Goal: Task Accomplishment & Management: Complete application form

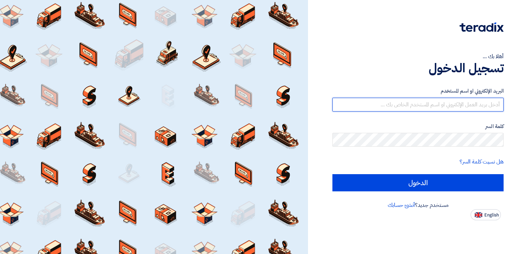
type input "[PERSON_NAME][EMAIL_ADDRESS][PERSON_NAME][DOMAIN_NAME]"
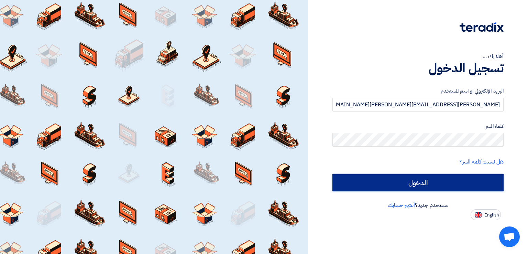
drag, startPoint x: 0, startPoint y: 0, endPoint x: 413, endPoint y: 182, distance: 451.0
click at [413, 182] on input "الدخول" at bounding box center [418, 182] width 171 height 17
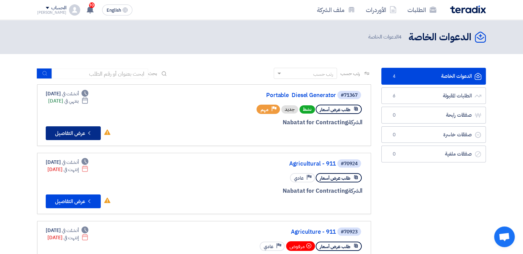
click at [79, 131] on button "Check details عرض التفاصيل" at bounding box center [73, 133] width 55 height 14
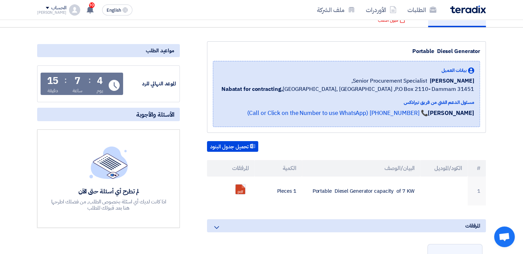
scroll to position [69, 0]
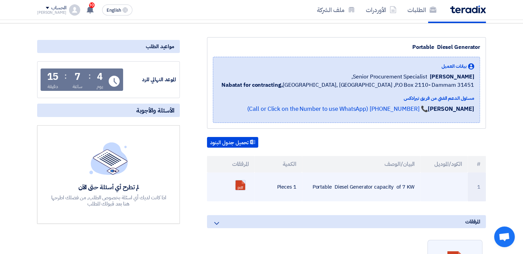
click at [241, 187] on link at bounding box center [263, 200] width 55 height 41
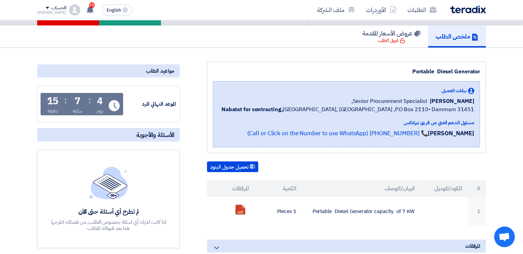
scroll to position [0, 0]
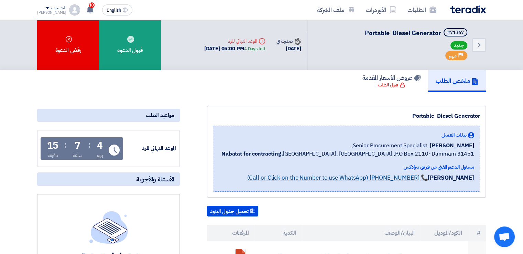
click at [389, 178] on link "📞 [PHONE_NUMBER] (Call or Click on the Number to use WhatsApp)" at bounding box center [337, 177] width 181 height 9
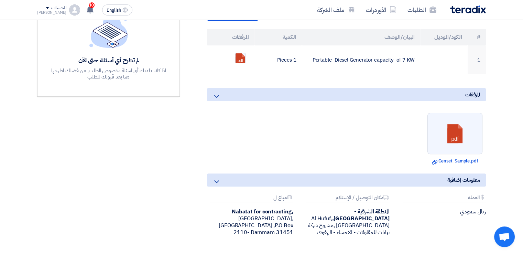
scroll to position [206, 0]
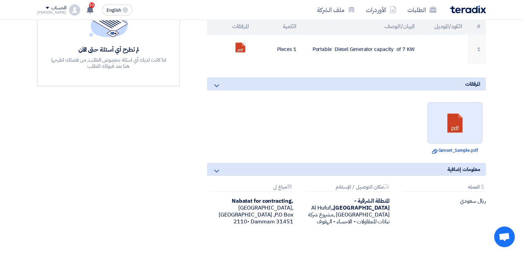
click at [457, 124] on link at bounding box center [455, 122] width 55 height 41
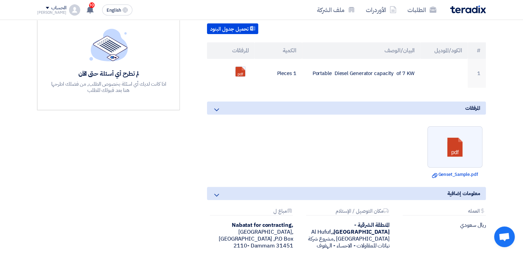
scroll to position [172, 0]
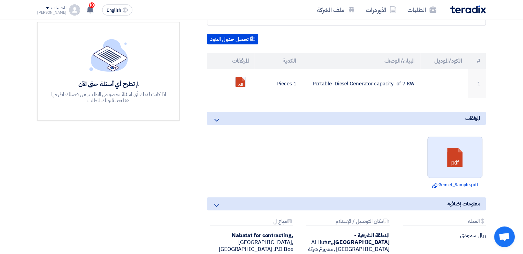
click at [461, 152] on link at bounding box center [455, 157] width 55 height 41
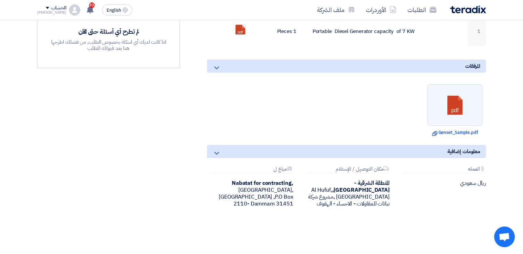
scroll to position [241, 0]
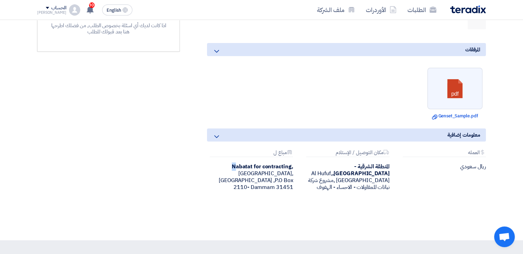
drag, startPoint x: 231, startPoint y: 165, endPoint x: 235, endPoint y: 165, distance: 3.8
click at [235, 165] on div "Nabatat for contracting, [GEOGRAPHIC_DATA], [GEOGRAPHIC_DATA] ,P.O Box 2110- Da…" at bounding box center [250, 177] width 86 height 28
click at [258, 167] on div "Nabatat for contracting, [GEOGRAPHIC_DATA], [GEOGRAPHIC_DATA] ,P.O Box 2110- Da…" at bounding box center [250, 177] width 86 height 28
drag, startPoint x: 233, startPoint y: 165, endPoint x: 291, endPoint y: 161, distance: 58.2
click at [291, 162] on b "Nabatat for contracting," at bounding box center [263, 166] width 62 height 8
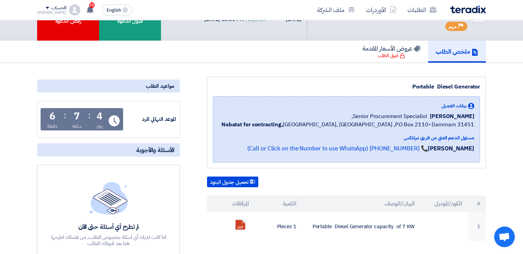
scroll to position [0, 0]
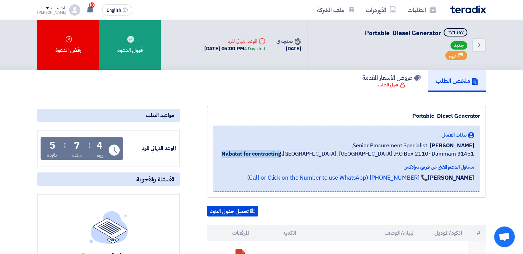
drag, startPoint x: 272, startPoint y: 154, endPoint x: 332, endPoint y: 154, distance: 60.2
click at [332, 154] on div "Nabatat for contracting, [GEOGRAPHIC_DATA], [GEOGRAPHIC_DATA] ,P.O Box 2110- Da…" at bounding box center [347, 154] width 253 height 8
copy b "Nabatat for contracting"
drag, startPoint x: 414, startPoint y: 145, endPoint x: 465, endPoint y: 138, distance: 51.4
click at [474, 142] on span "[PERSON_NAME]" at bounding box center [452, 145] width 44 height 8
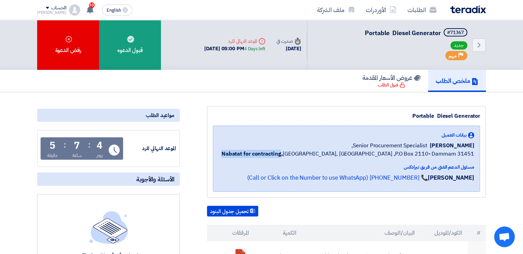
copy span "[PERSON_NAME]"
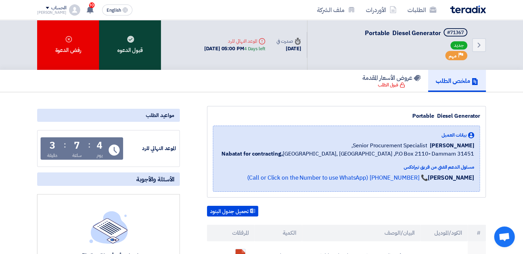
click at [122, 53] on div "قبول الدعوه" at bounding box center [130, 45] width 62 height 50
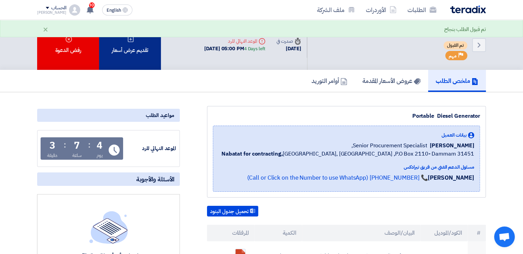
click at [132, 54] on div "تقديم عرض أسعار" at bounding box center [130, 45] width 62 height 50
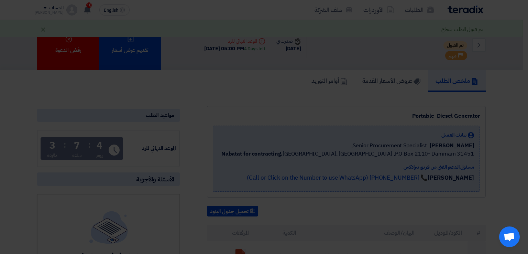
click at [289, 111] on div "أبدأ في تقديم عرض أسعار جديد تقديم عرض أسعار جديد من البداية" at bounding box center [264, 68] width 378 height 99
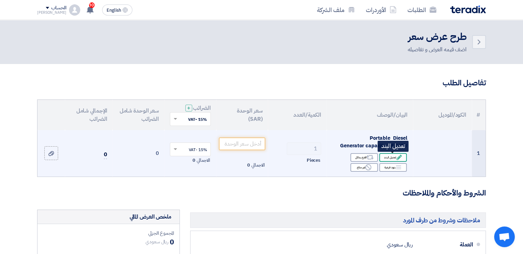
click at [388, 157] on div "Edit تعديل البند" at bounding box center [393, 157] width 28 height 9
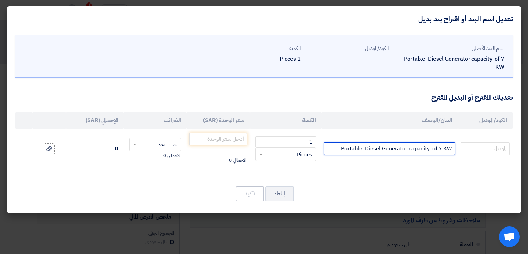
drag, startPoint x: 339, startPoint y: 138, endPoint x: 451, endPoint y: 131, distance: 112.0
click at [452, 132] on td "Portable Diesel Generator capacity of 7 KW" at bounding box center [390, 149] width 137 height 40
paste input "Diesel Generator Set 7.6KVA KDF9500XE Koop [GEOGRAPHIC_DATA]"
click at [418, 142] on input "Diesel Generator Set 7.6KVA KDF9500XE Koop [GEOGRAPHIC_DATA]" at bounding box center [389, 148] width 131 height 12
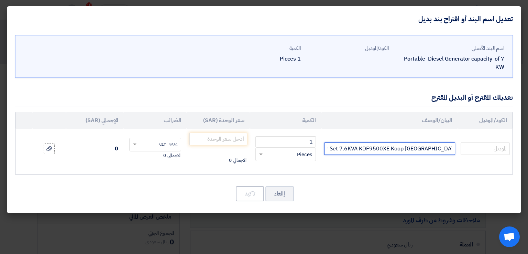
click at [418, 142] on input "Diesel Generator Set 7.6KVA KDF9500XE Koop [GEOGRAPHIC_DATA]" at bounding box center [389, 148] width 131 height 12
type input "Diesel Generator Set 7.6KVA KDF9500XE Koop [GEOGRAPHIC_DATA]"
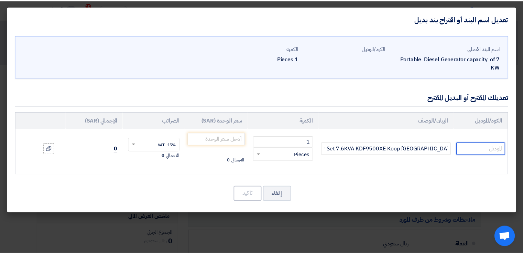
scroll to position [0, 0]
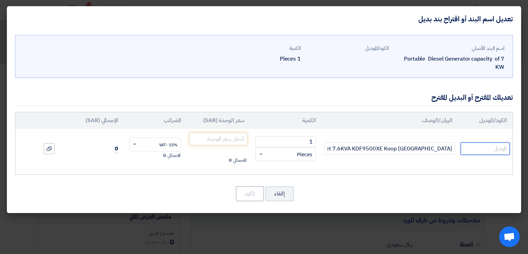
click at [489, 142] on input "text" at bounding box center [485, 148] width 49 height 12
paste input "KDF9500XE"
type input "KDF9500XE"
click at [219, 133] on input "number" at bounding box center [217, 139] width 57 height 12
paste input "3604.17"
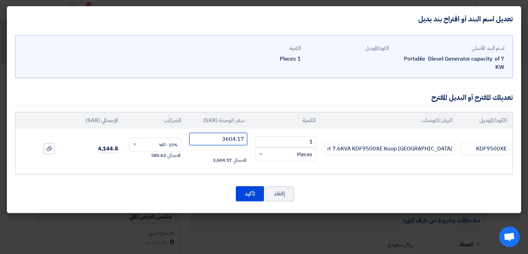
type input "3604.17"
click at [150, 140] on input "text" at bounding box center [159, 145] width 37 height 11
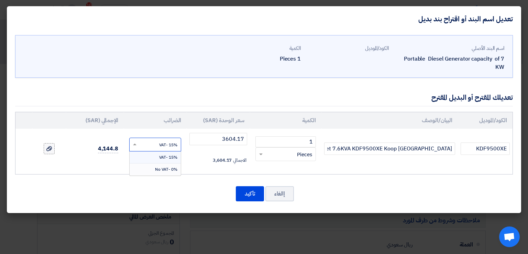
click at [50, 146] on icon at bounding box center [49, 149] width 6 height 6
click at [0, 0] on input "file" at bounding box center [0, 0] width 0 height 0
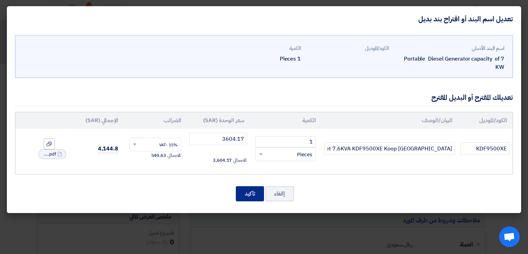
click at [246, 186] on button "تأكيد" at bounding box center [250, 193] width 28 height 15
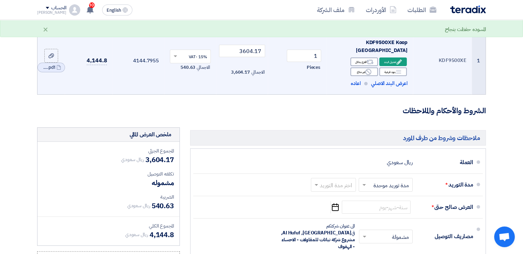
scroll to position [138, 0]
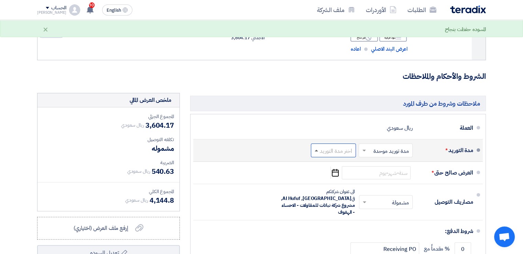
click at [316, 147] on span at bounding box center [315, 150] width 9 height 7
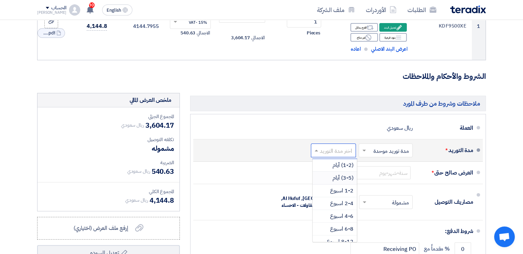
click at [337, 174] on span "(3-5) أيام" at bounding box center [343, 178] width 21 height 8
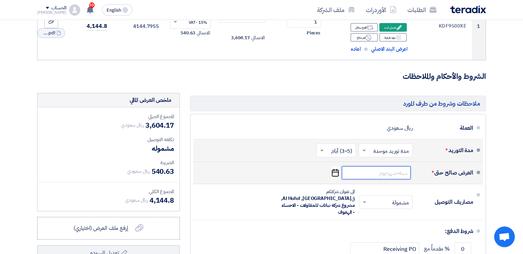
click at [371, 170] on input at bounding box center [376, 172] width 69 height 13
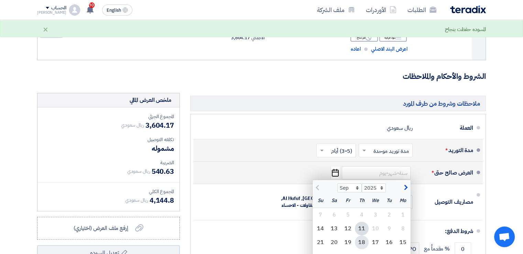
click at [365, 235] on div "18" at bounding box center [362, 242] width 14 height 14
type input "[DATE]"
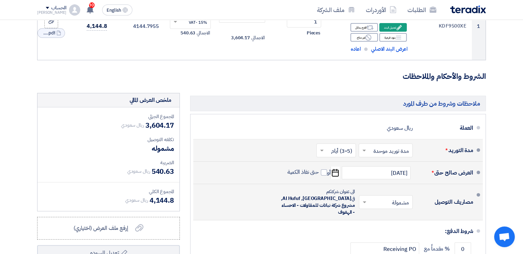
click at [364, 198] on span at bounding box center [363, 201] width 9 height 7
click at [388, 225] on span "غير مشمولة" at bounding box center [398, 229] width 24 height 8
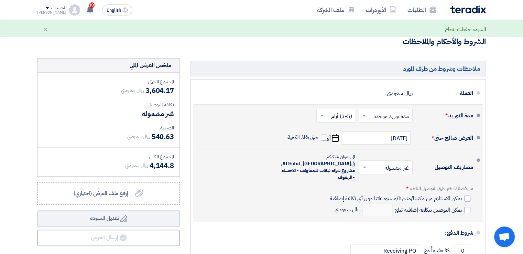
scroll to position [206, 0]
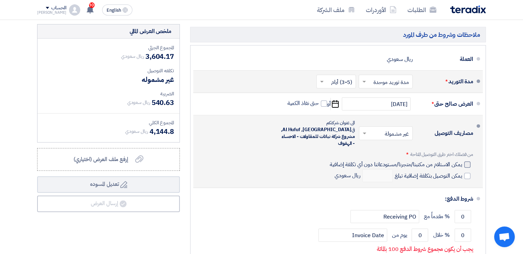
click at [467, 161] on div at bounding box center [467, 164] width 6 height 6
click at [462, 161] on input "يمكن الاستلام من مكتبنا/متجرنا/مستودعاتنا دون أي تكلفة إضافية" at bounding box center [395, 167] width 134 height 13
checkbox input "true"
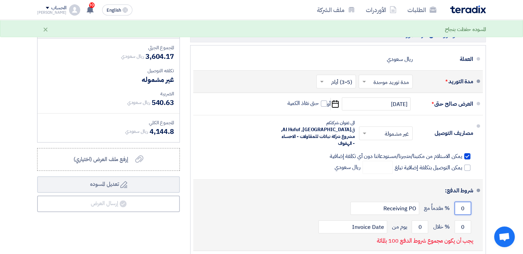
click at [462, 202] on input "0" at bounding box center [463, 208] width 17 height 13
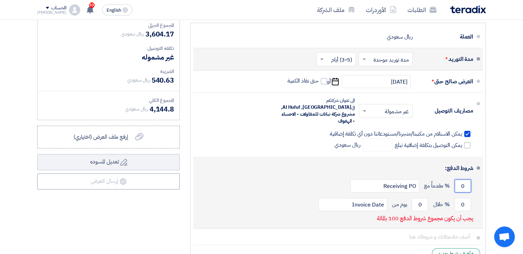
scroll to position [241, 0]
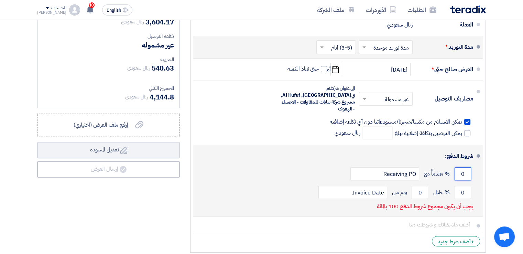
drag, startPoint x: 464, startPoint y: 159, endPoint x: 459, endPoint y: 159, distance: 4.8
click at [459, 167] on input "0" at bounding box center [463, 173] width 17 height 13
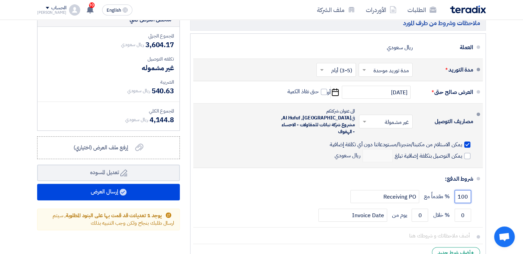
scroll to position [206, 0]
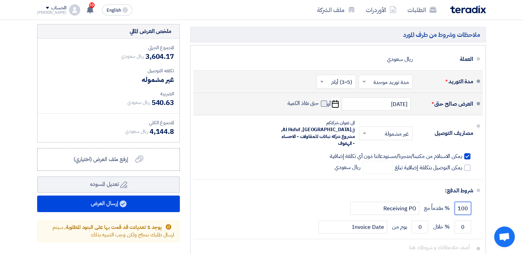
type input "100"
click at [324, 100] on span at bounding box center [324, 103] width 6 height 6
click at [319, 100] on input "حتى نفاذ الكمية" at bounding box center [302, 106] width 33 height 13
checkbox input "true"
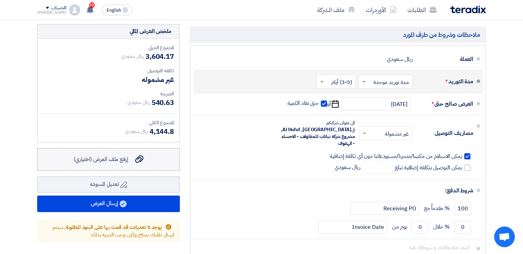
click at [124, 155] on span "إرفع ملف العرض (اختياري)" at bounding box center [101, 159] width 55 height 8
click at [0, 0] on input "إرفع ملف العرض (اختياري) إرفع ملف العرض (اختياري)" at bounding box center [0, 0] width 0 height 0
click at [117, 155] on span "إرفع ملف العرض (اختياري)" at bounding box center [101, 159] width 55 height 8
click at [0, 0] on input "إرفع ملف العرض (اختياري) إرفع ملف العرض (اختياري)" at bounding box center [0, 0] width 0 height 0
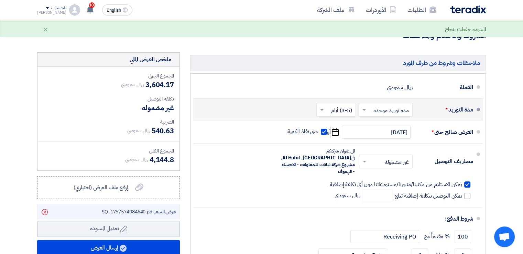
scroll to position [172, 0]
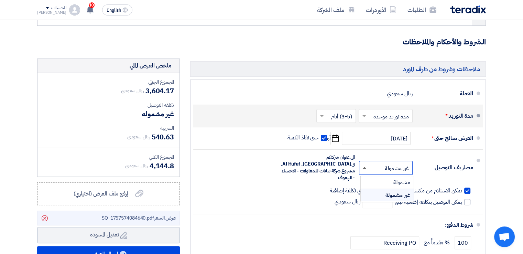
click at [363, 167] on span at bounding box center [364, 168] width 3 height 2
click at [381, 189] on div "غير مشمولة" at bounding box center [387, 195] width 53 height 12
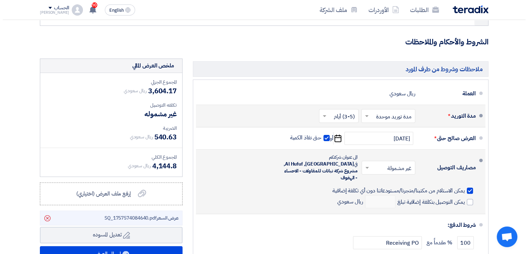
scroll to position [206, 0]
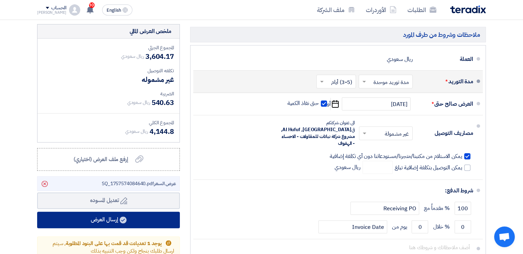
click at [135, 213] on button "إرسال العرض" at bounding box center [108, 219] width 143 height 17
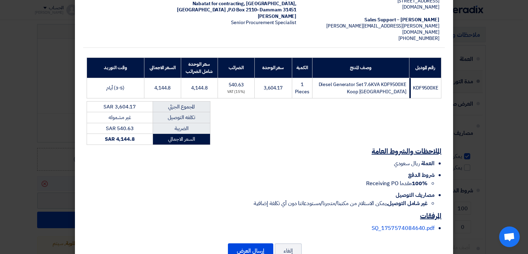
scroll to position [90, 0]
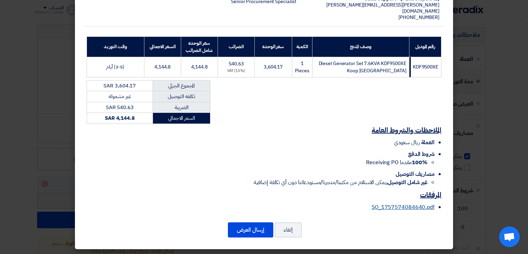
click at [402, 206] on link "SQ_1757574084640.pdf" at bounding box center [403, 207] width 63 height 8
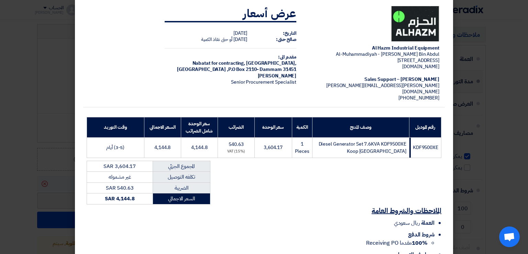
scroll to position [0, 0]
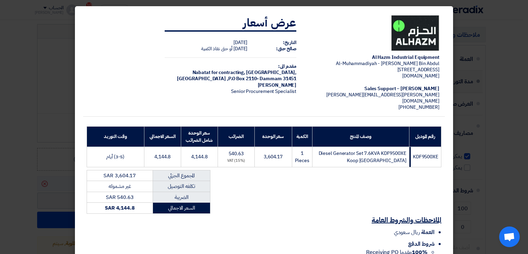
drag, startPoint x: 346, startPoint y: 98, endPoint x: 298, endPoint y: 181, distance: 95.3
click at [297, 181] on div "Al Hazm Industrial Equipment [GEOGRAPHIC_DATA] - [PERSON_NAME] Bin [PERSON_NAME…" at bounding box center [264, 158] width 362 height 296
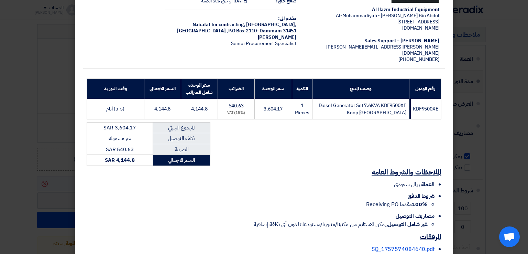
scroll to position [90, 0]
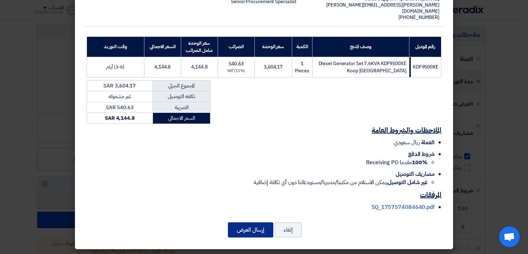
click at [259, 229] on button "إرسال العرض" at bounding box center [250, 229] width 45 height 15
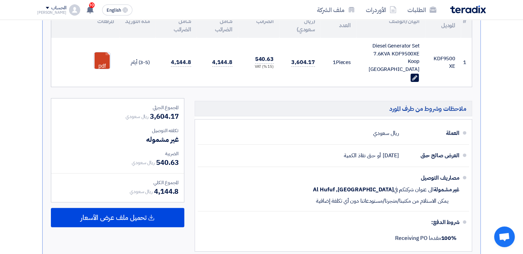
scroll to position [206, 0]
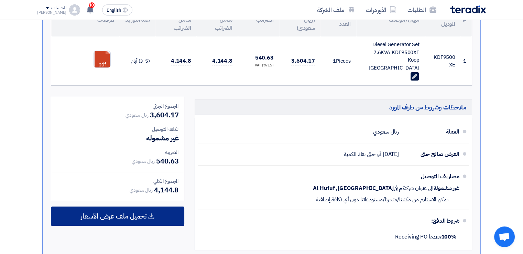
click at [139, 213] on span "تحميل ملف عرض الأسعار" at bounding box center [113, 216] width 66 height 6
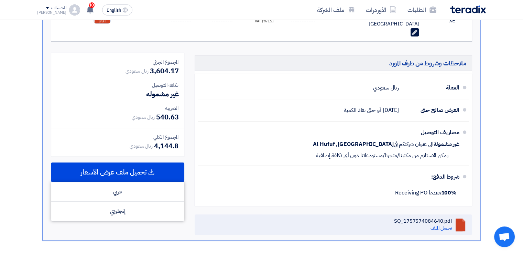
scroll to position [275, 0]
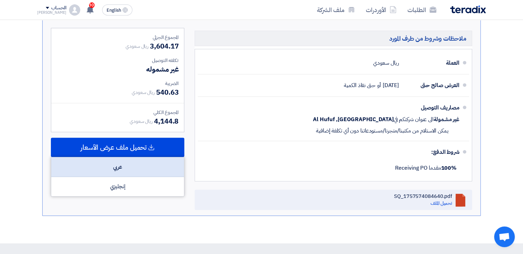
click at [127, 161] on div "عربي" at bounding box center [117, 167] width 133 height 20
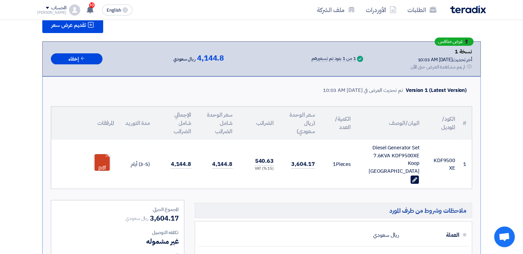
scroll to position [0, 0]
